Goal: Task Accomplishment & Management: Use online tool/utility

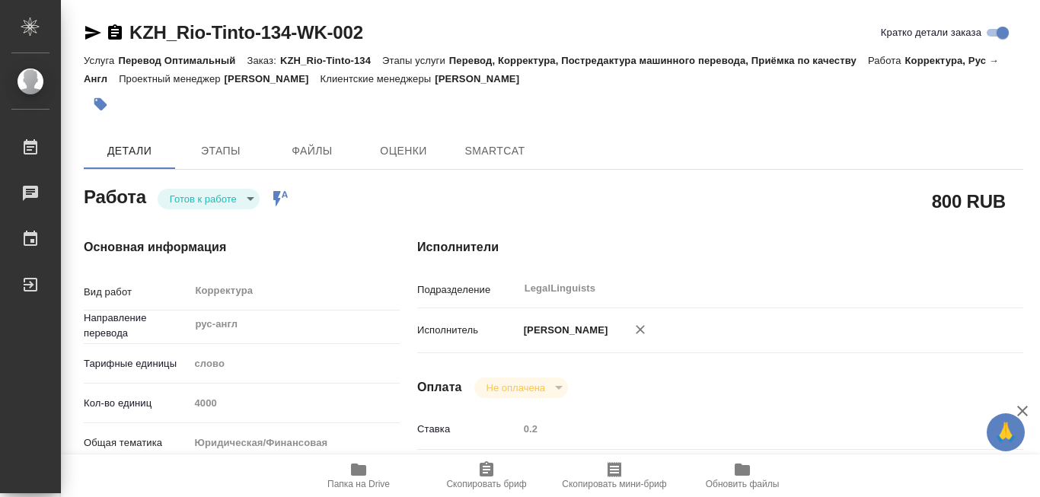
type textarea "x"
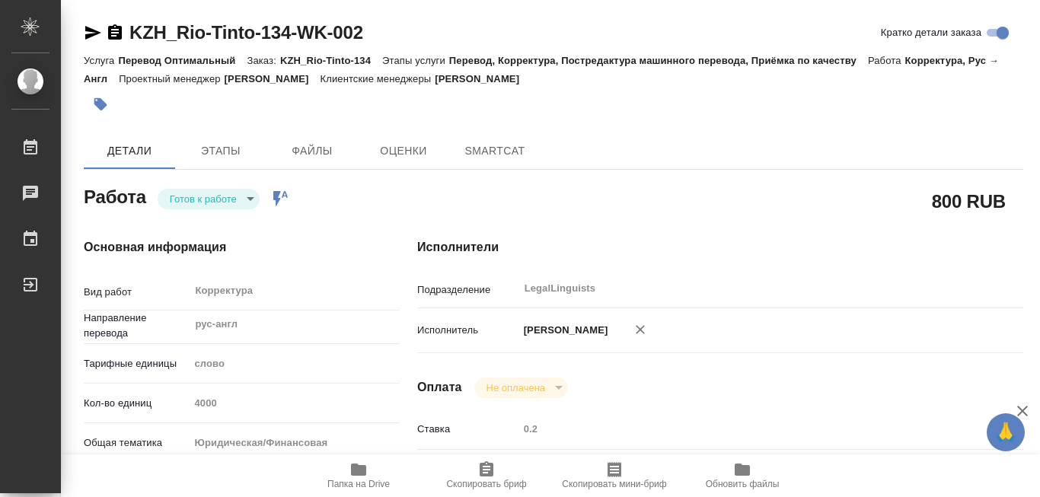
type textarea "x"
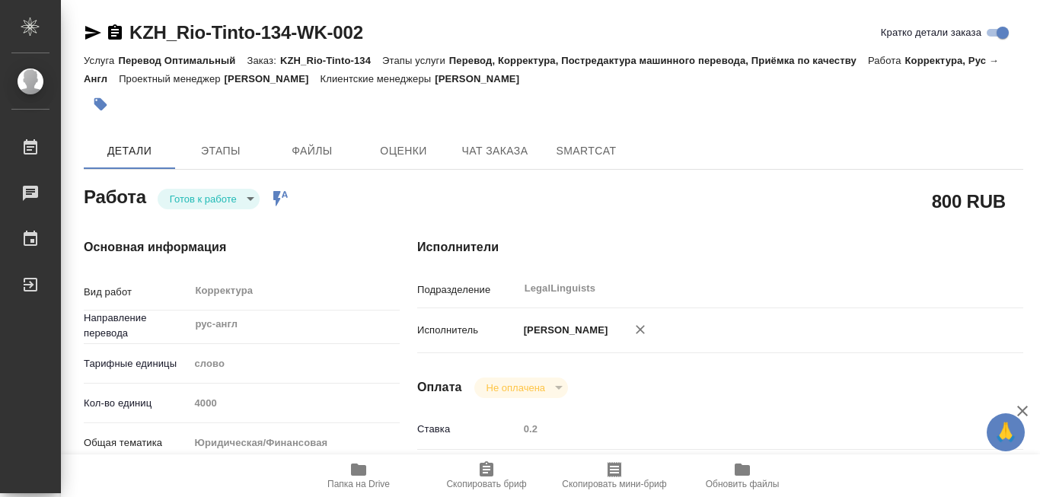
type textarea "x"
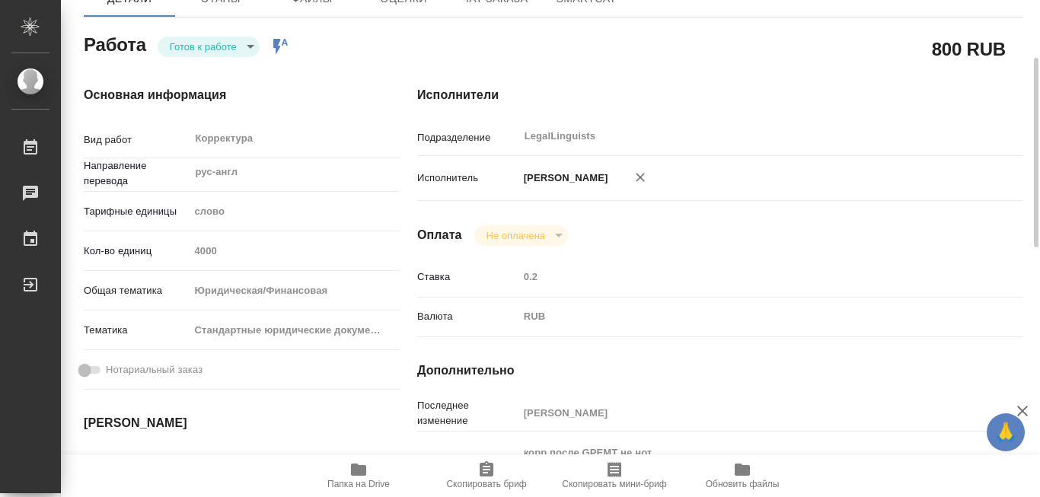
type textarea "x"
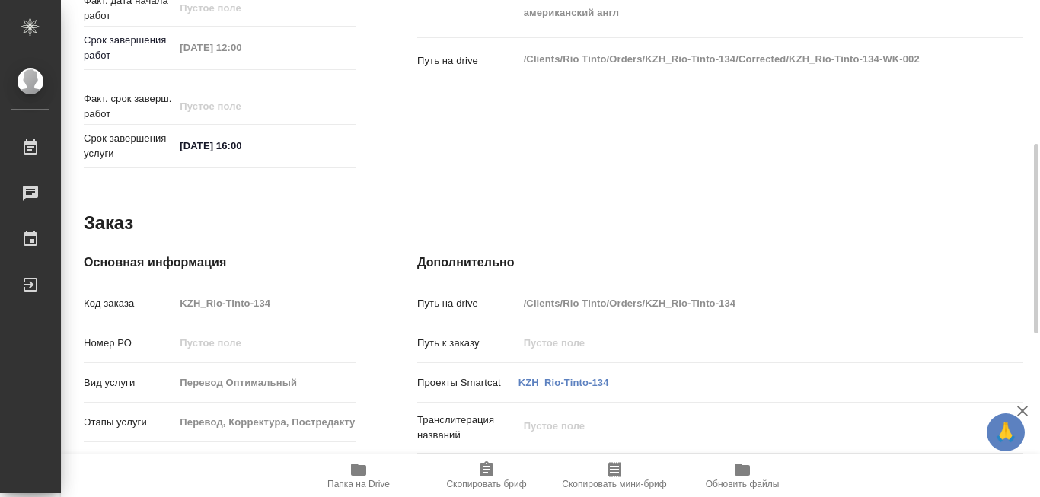
scroll to position [577, 0]
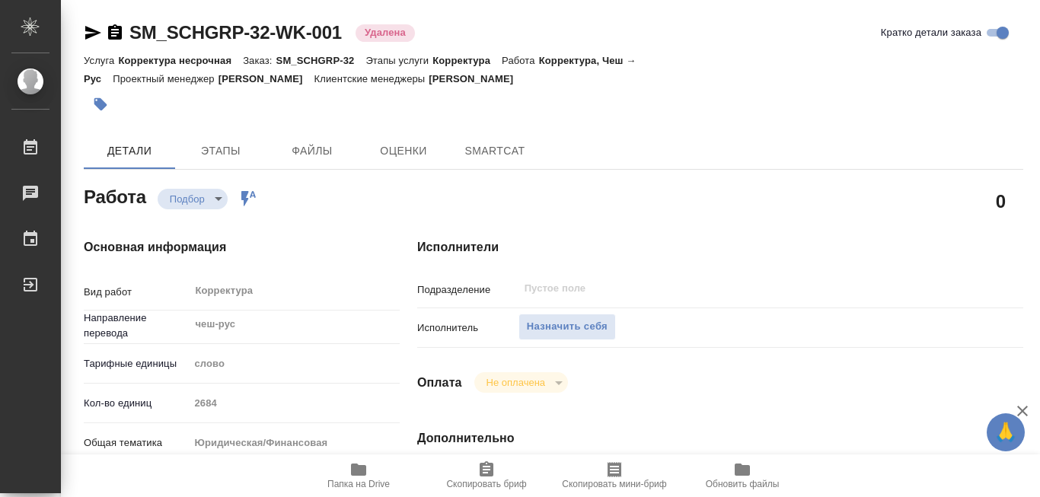
type textarea "x"
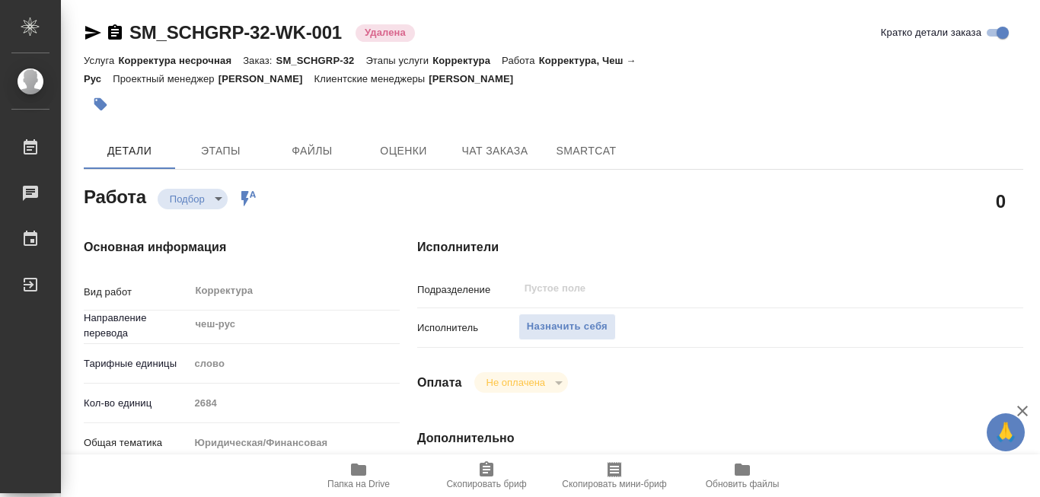
type textarea "x"
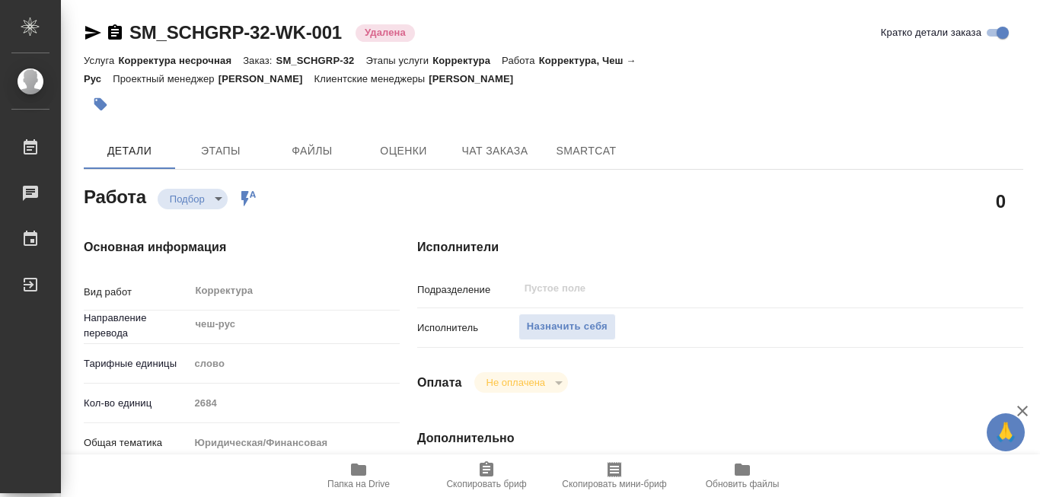
type textarea "x"
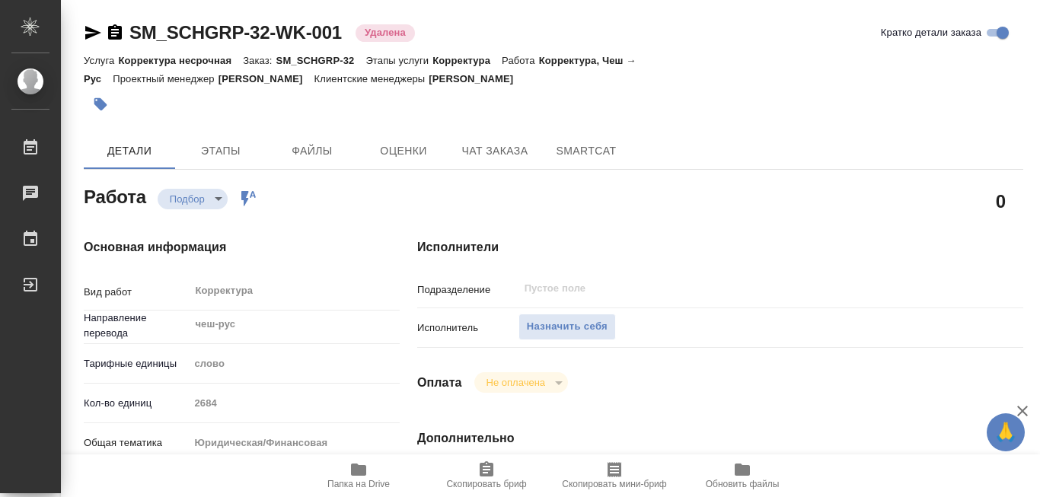
type textarea "x"
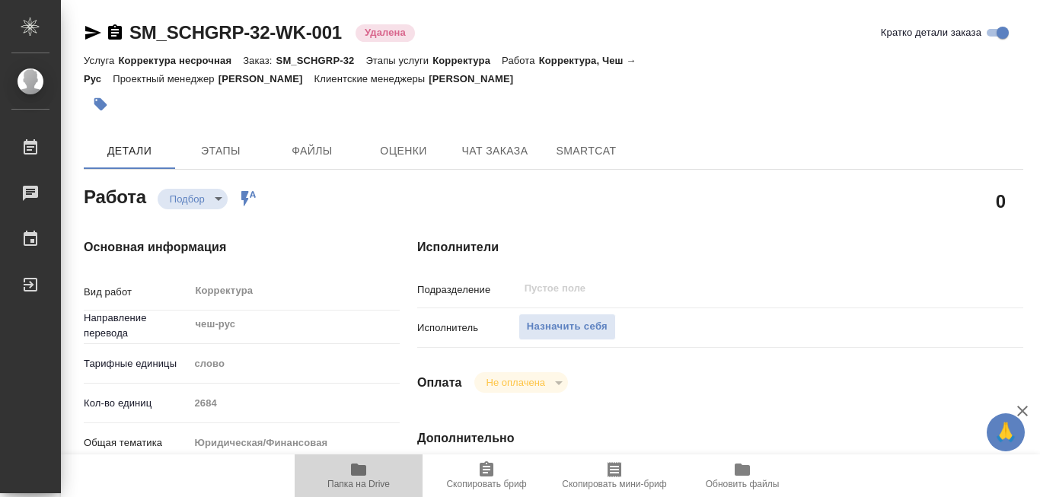
click at [356, 469] on icon "button" at bounding box center [358, 470] width 15 height 12
